Goal: Task Accomplishment & Management: Manage account settings

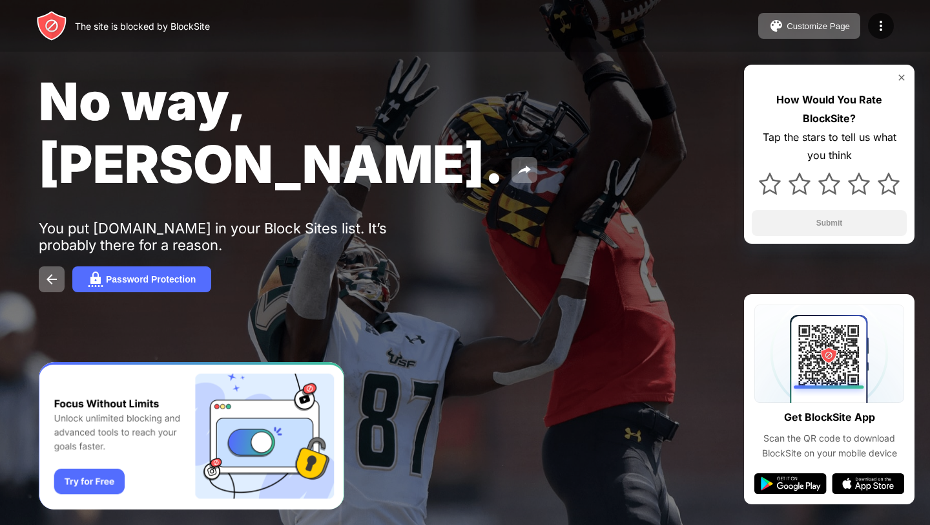
click at [868, 24] on div "Customize Page Edit Block List Redirect Customize Block Page Upgrade Password P…" at bounding box center [827, 26] width 136 height 26
click at [884, 29] on img at bounding box center [882, 26] width 16 height 16
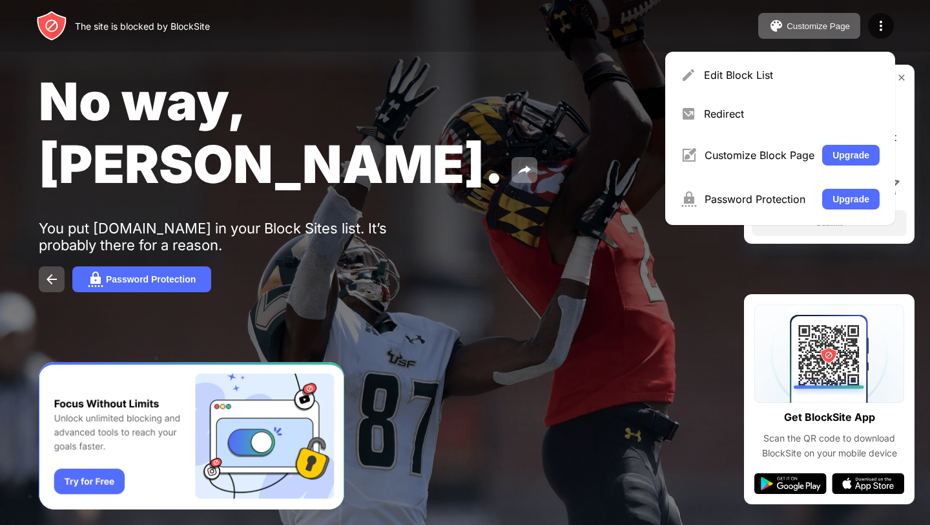
click at [41, 266] on button at bounding box center [52, 279] width 26 height 26
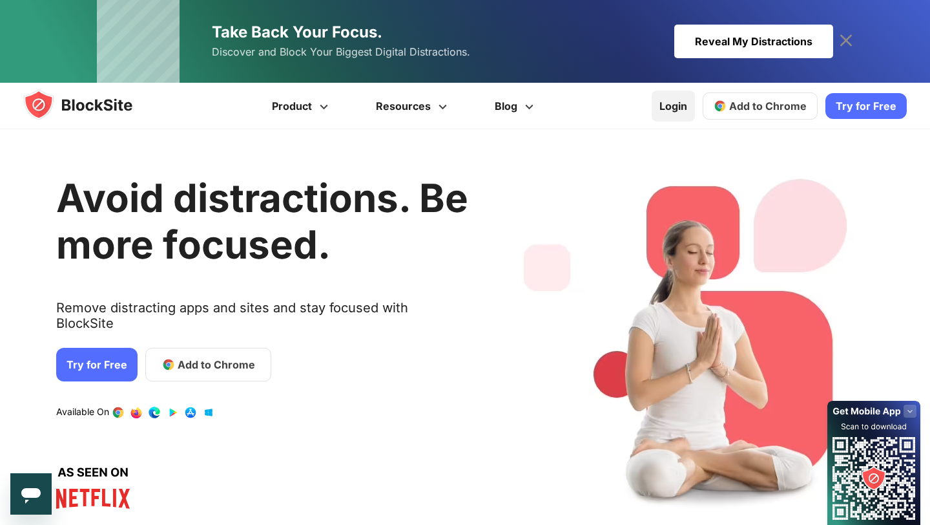
click at [683, 105] on link "Login" at bounding box center [673, 105] width 43 height 31
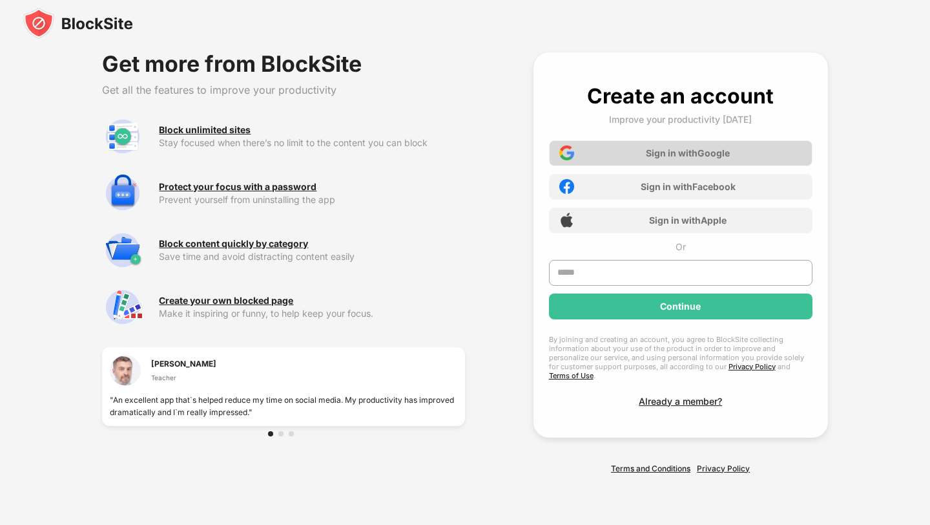
click at [679, 158] on div "Sign in with Google" at bounding box center [688, 152] width 84 height 11
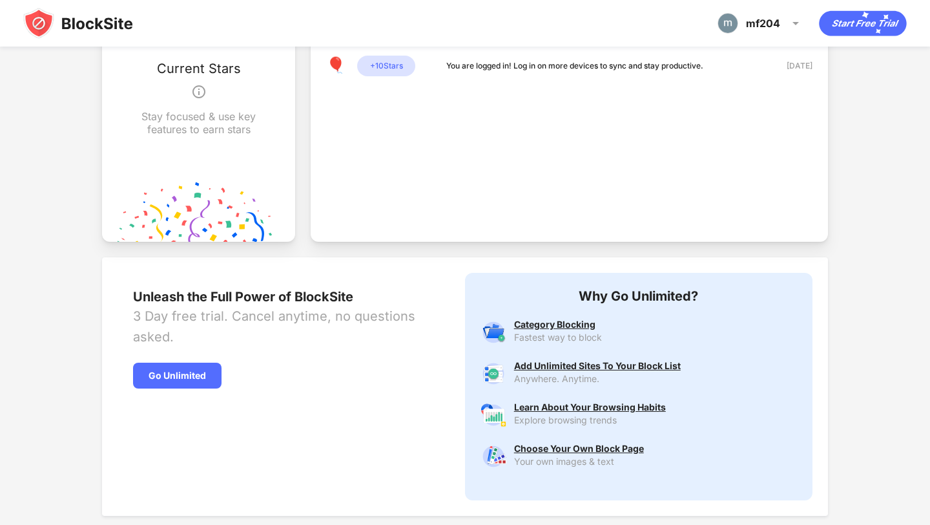
scroll to position [527, 0]
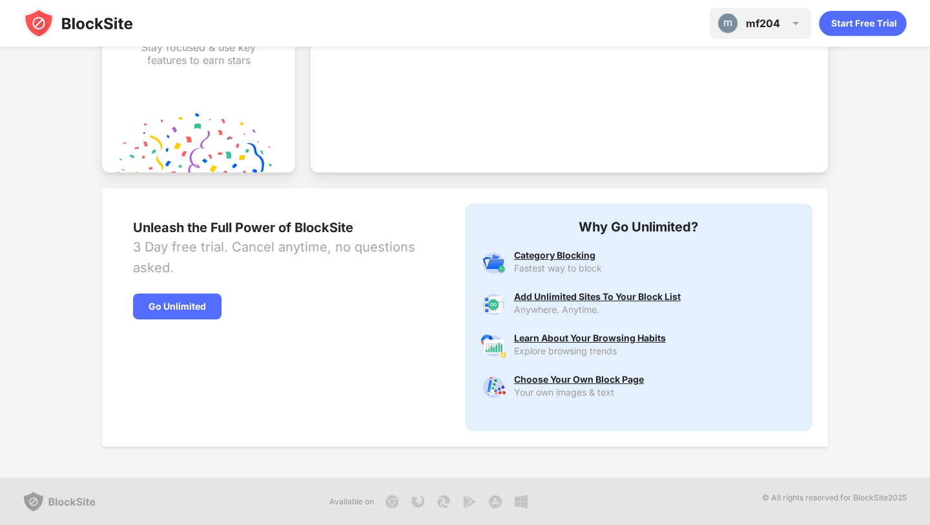
click at [810, 27] on div "mf204 mf204 View Account Insights Premium Rewards Settings Support Log Out" at bounding box center [760, 23] width 101 height 31
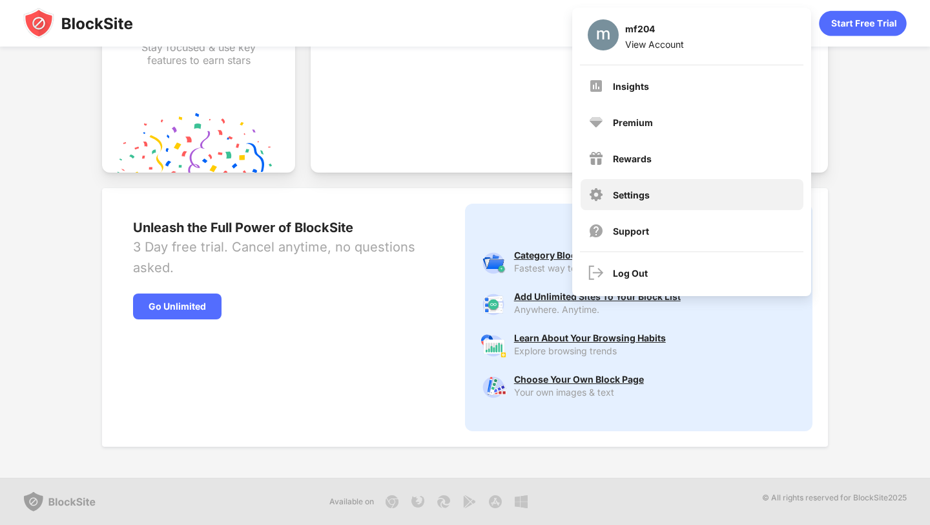
click at [686, 191] on div "Settings" at bounding box center [692, 194] width 223 height 31
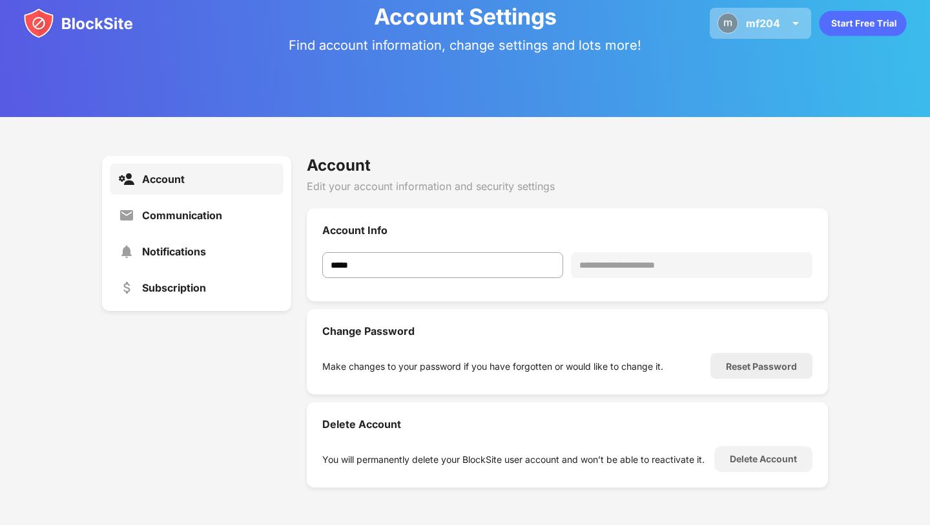
scroll to position [47, 0]
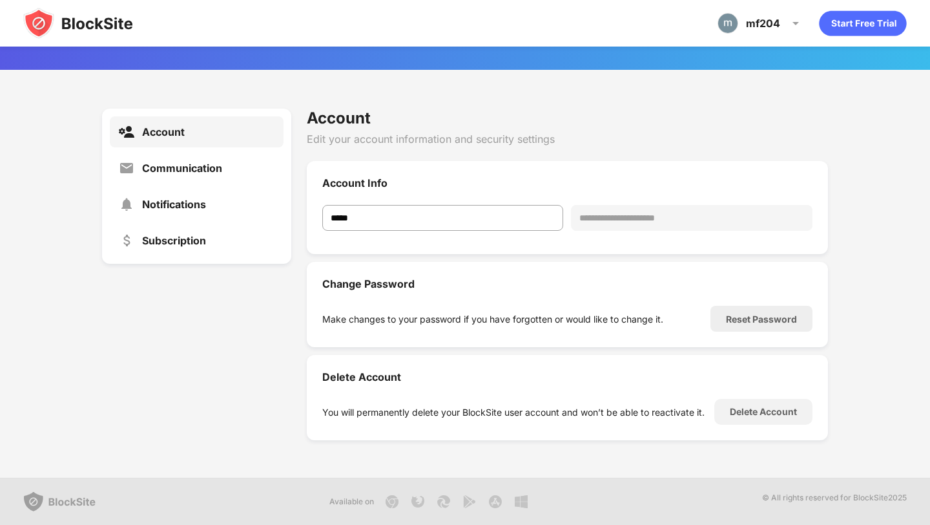
click at [94, 31] on img at bounding box center [78, 23] width 110 height 31
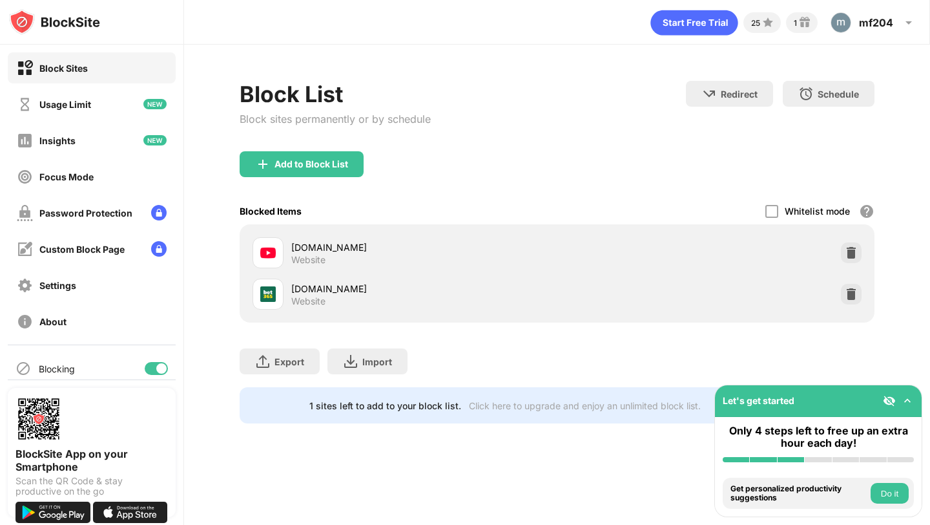
click at [101, 70] on div "Block Sites" at bounding box center [92, 67] width 168 height 31
click at [846, 248] on img at bounding box center [851, 252] width 13 height 13
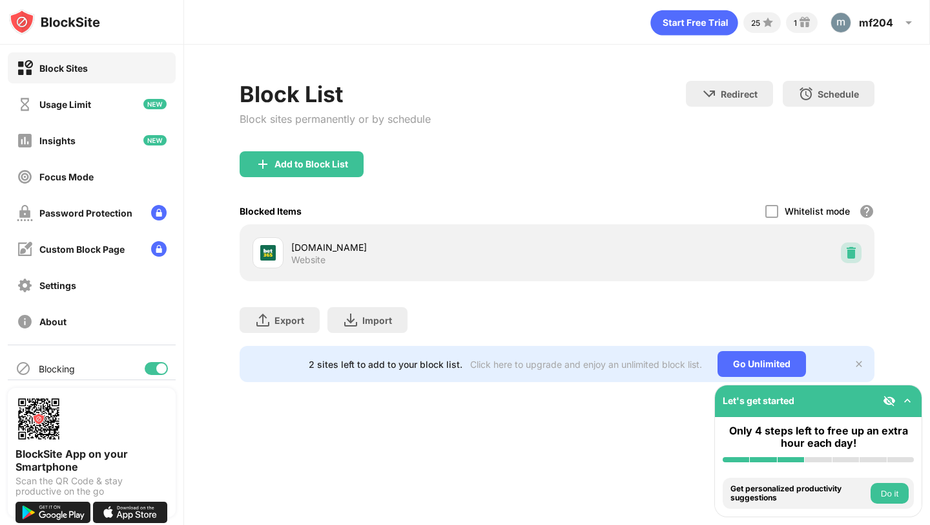
click at [846, 248] on img at bounding box center [851, 252] width 13 height 13
